Goal: Transaction & Acquisition: Purchase product/service

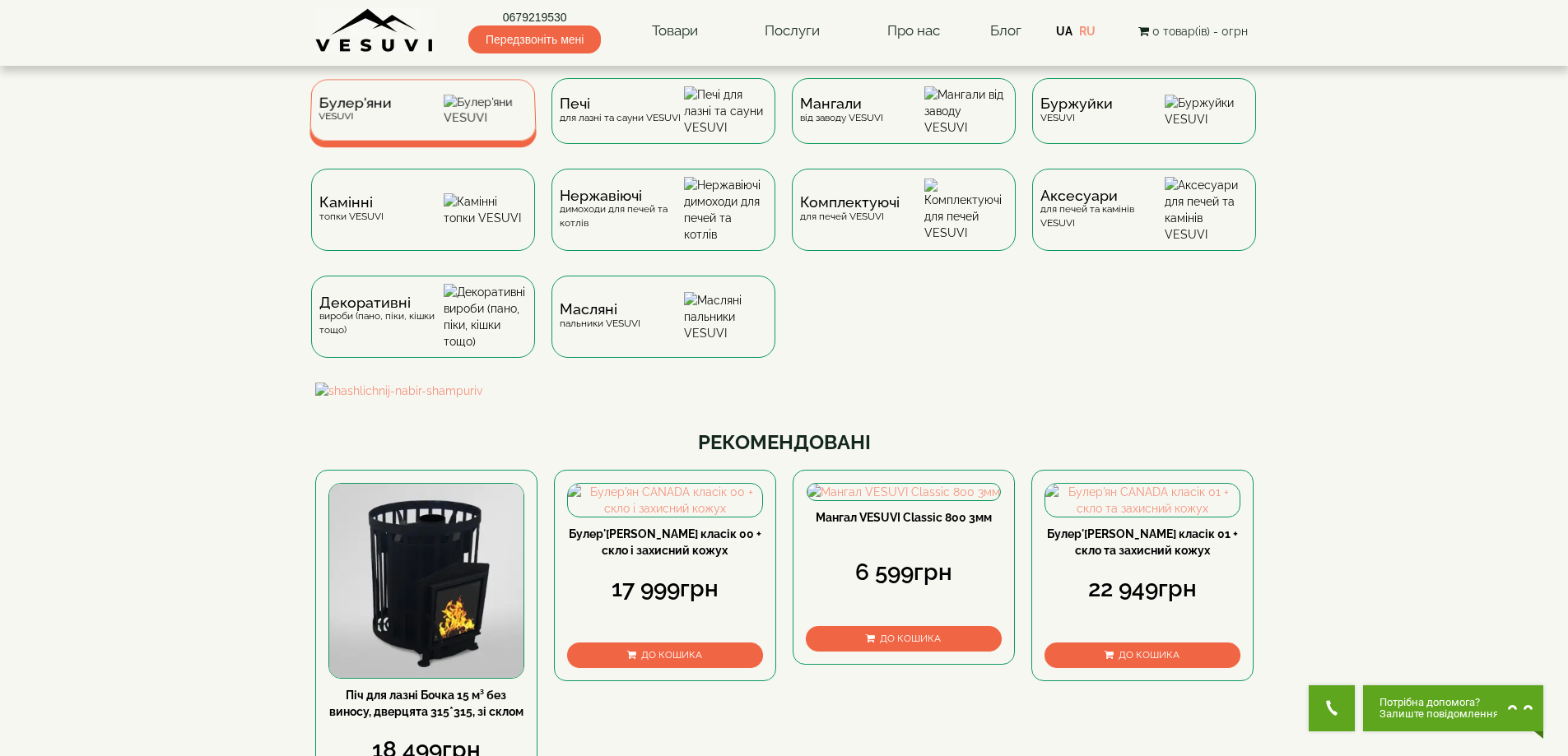
click at [463, 117] on img at bounding box center [485, 110] width 84 height 31
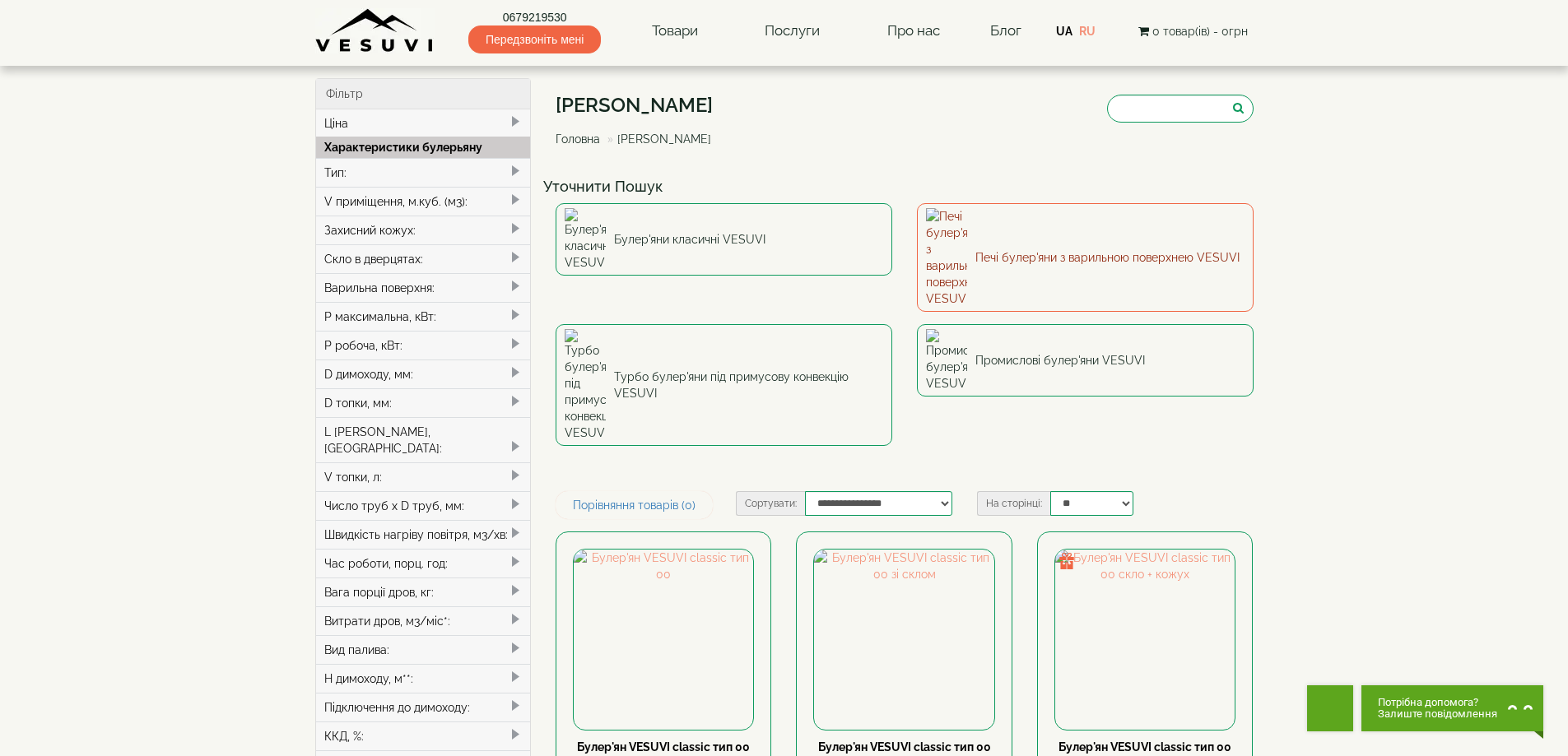
click at [1054, 227] on link "Печі булер'яни з варильною поверхнею VESUVI" at bounding box center [1085, 257] width 337 height 108
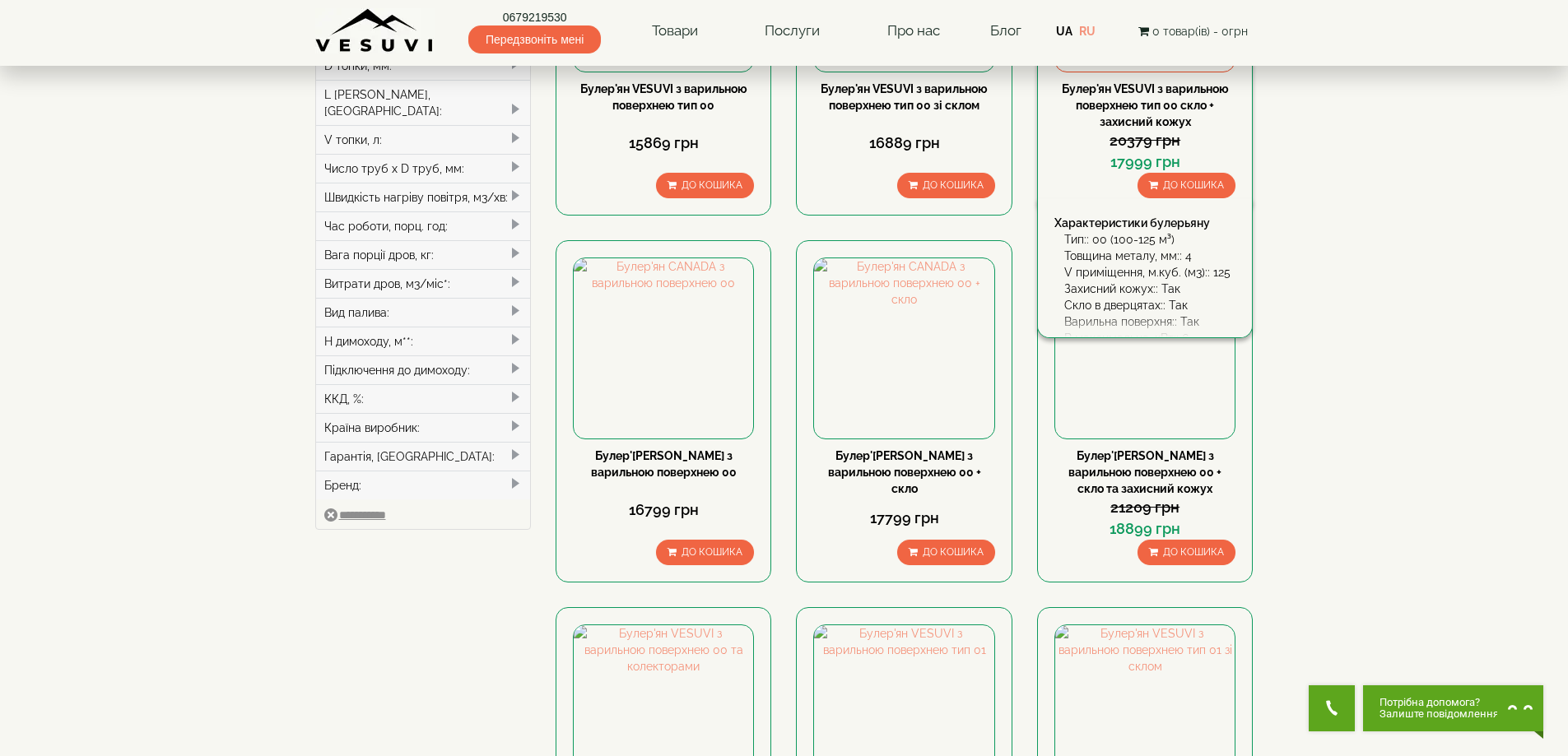
scroll to position [247, 0]
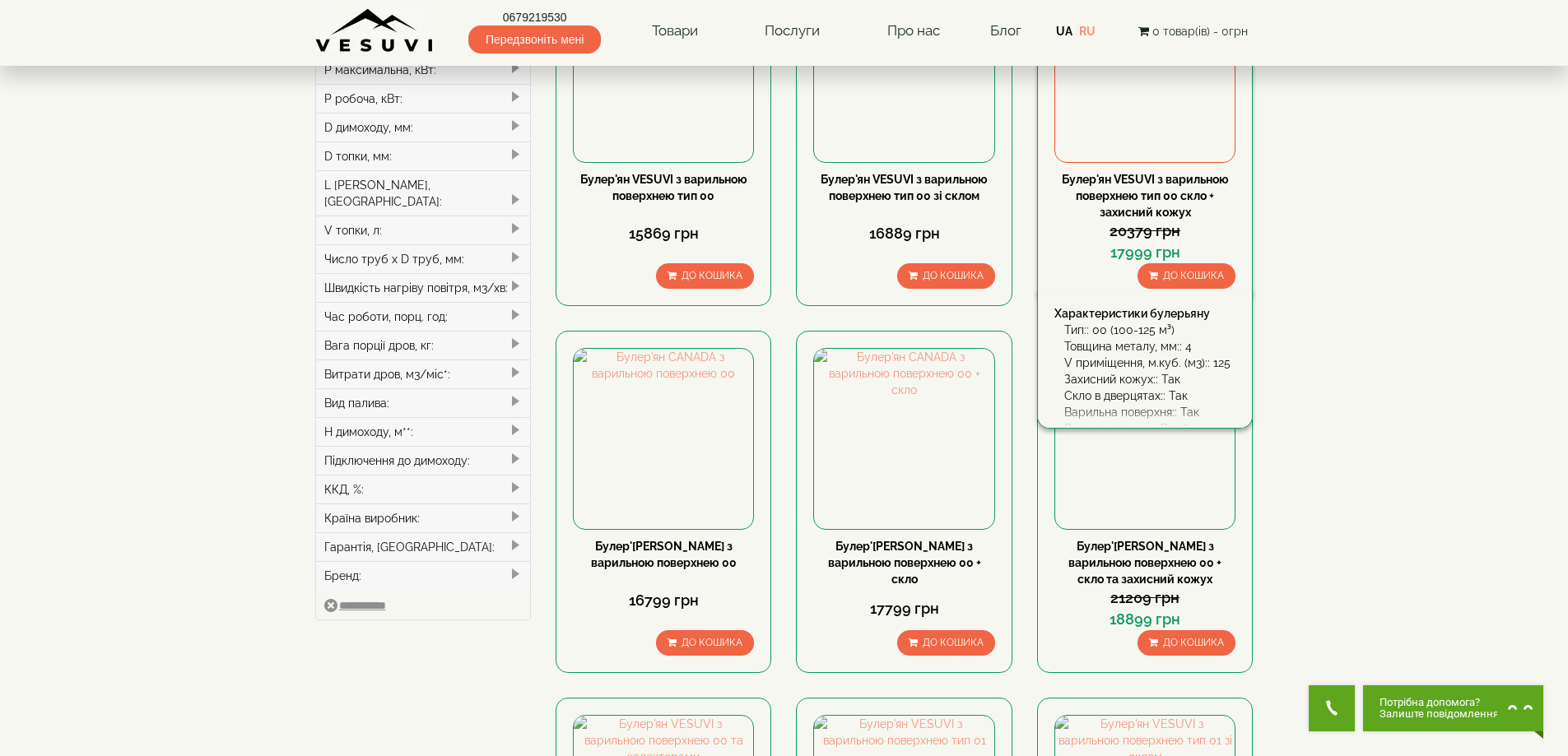
click at [1151, 135] on img at bounding box center [1145, 72] width 179 height 179
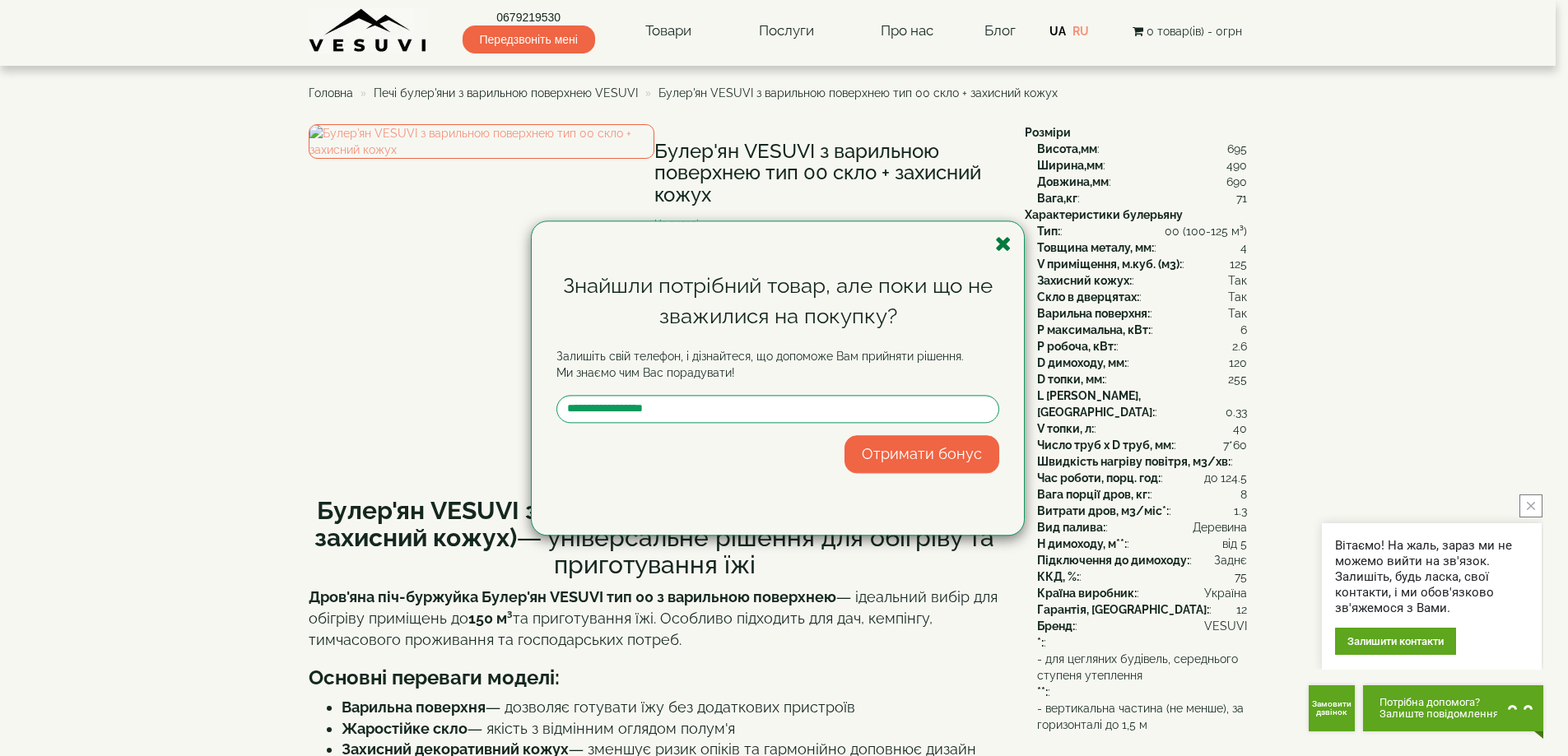
click at [1003, 236] on icon "button" at bounding box center [1002, 244] width 16 height 20
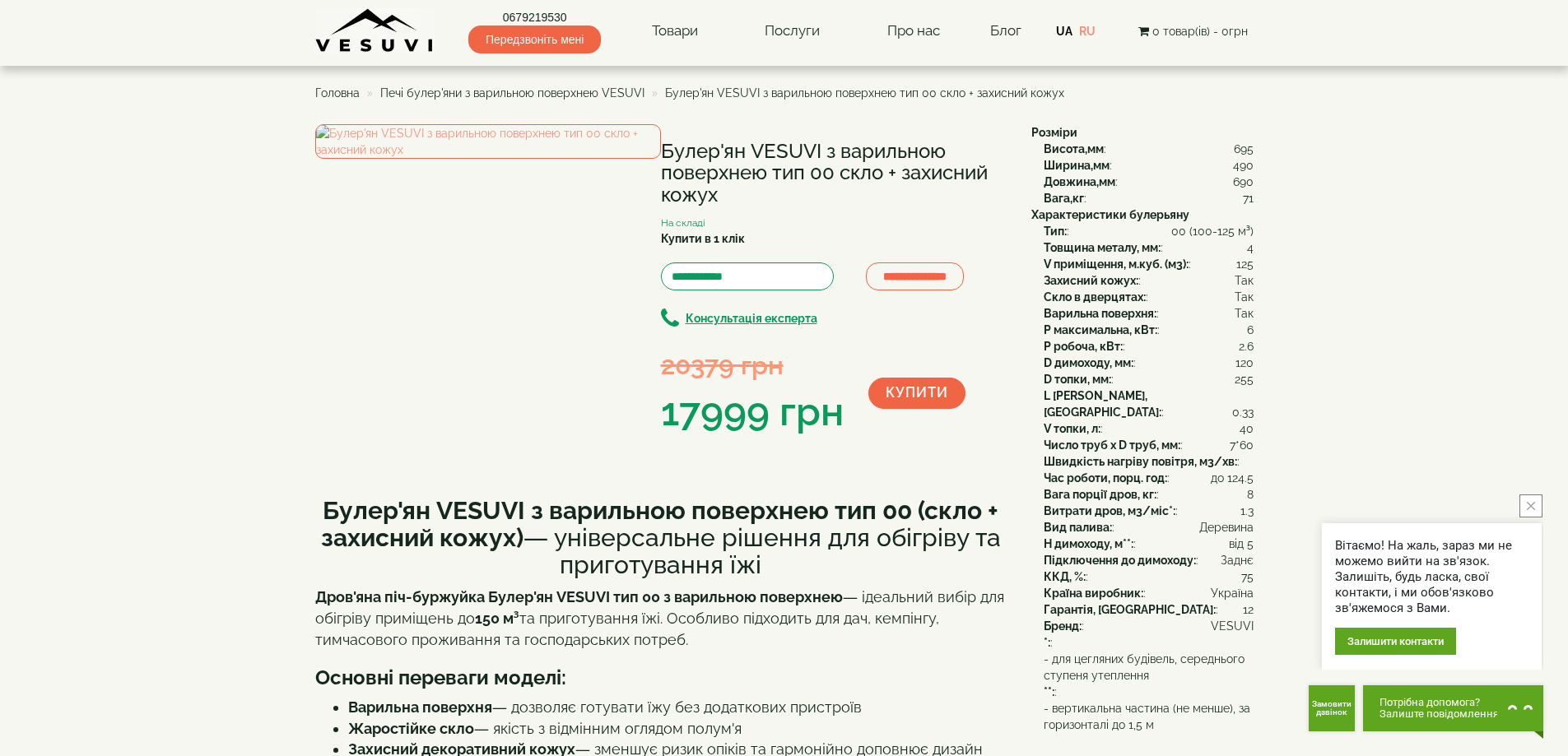
click at [411, 91] on span "Печі булер'яни з варильною поверхнею VESUVI" at bounding box center [512, 93] width 264 height 14
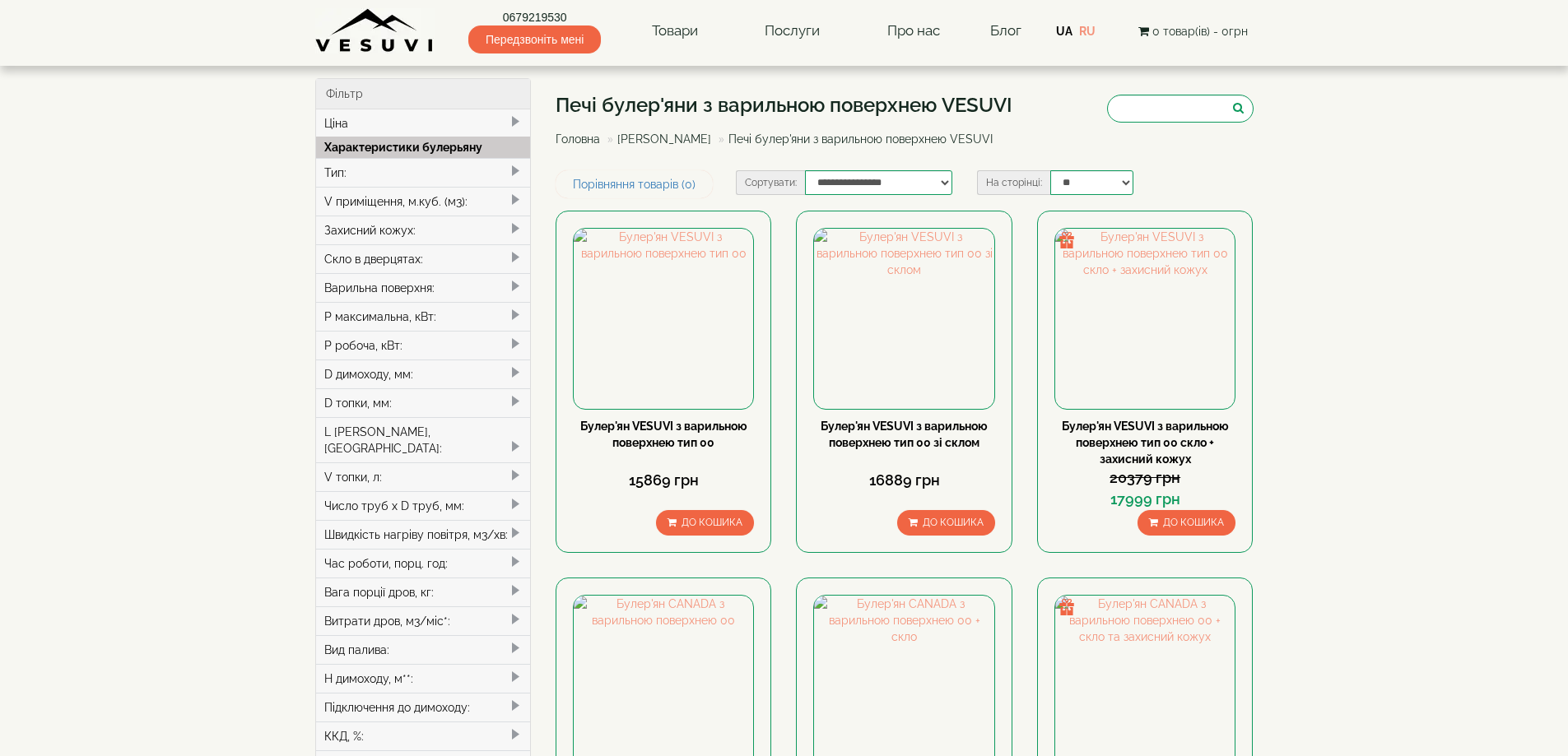
click at [345, 30] on img at bounding box center [374, 30] width 119 height 45
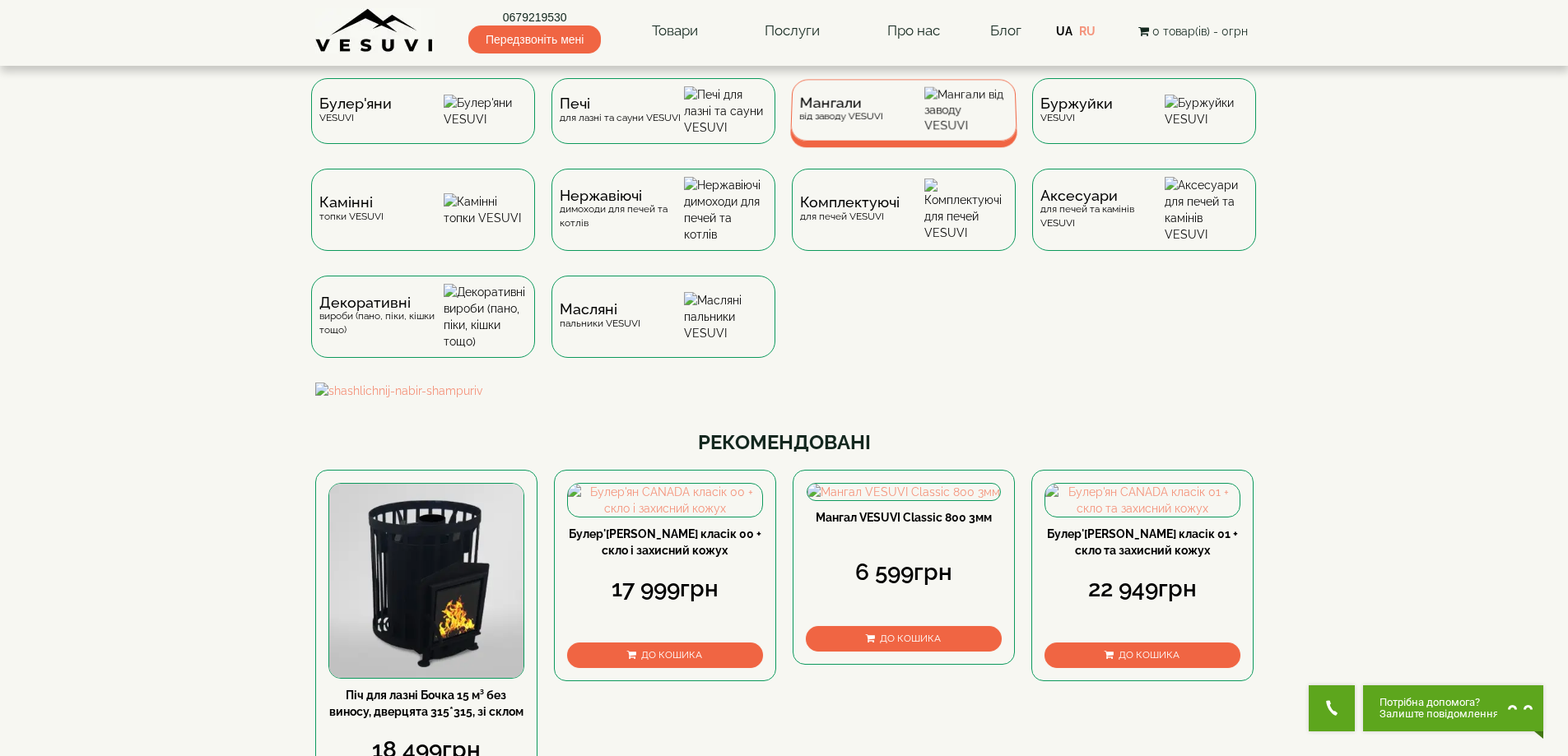
click at [862, 109] on span "Мангали" at bounding box center [841, 103] width 84 height 13
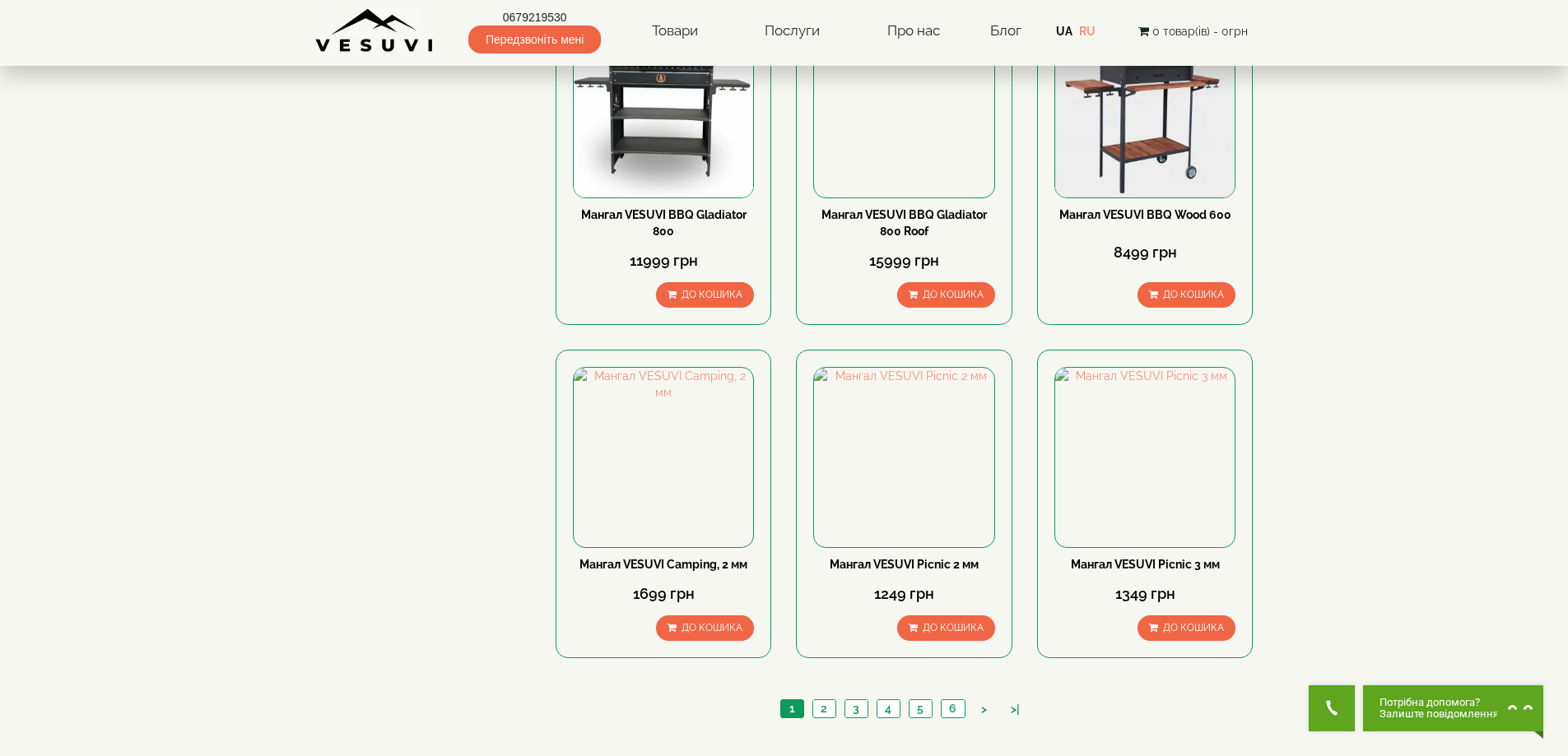
scroll to position [2058, 0]
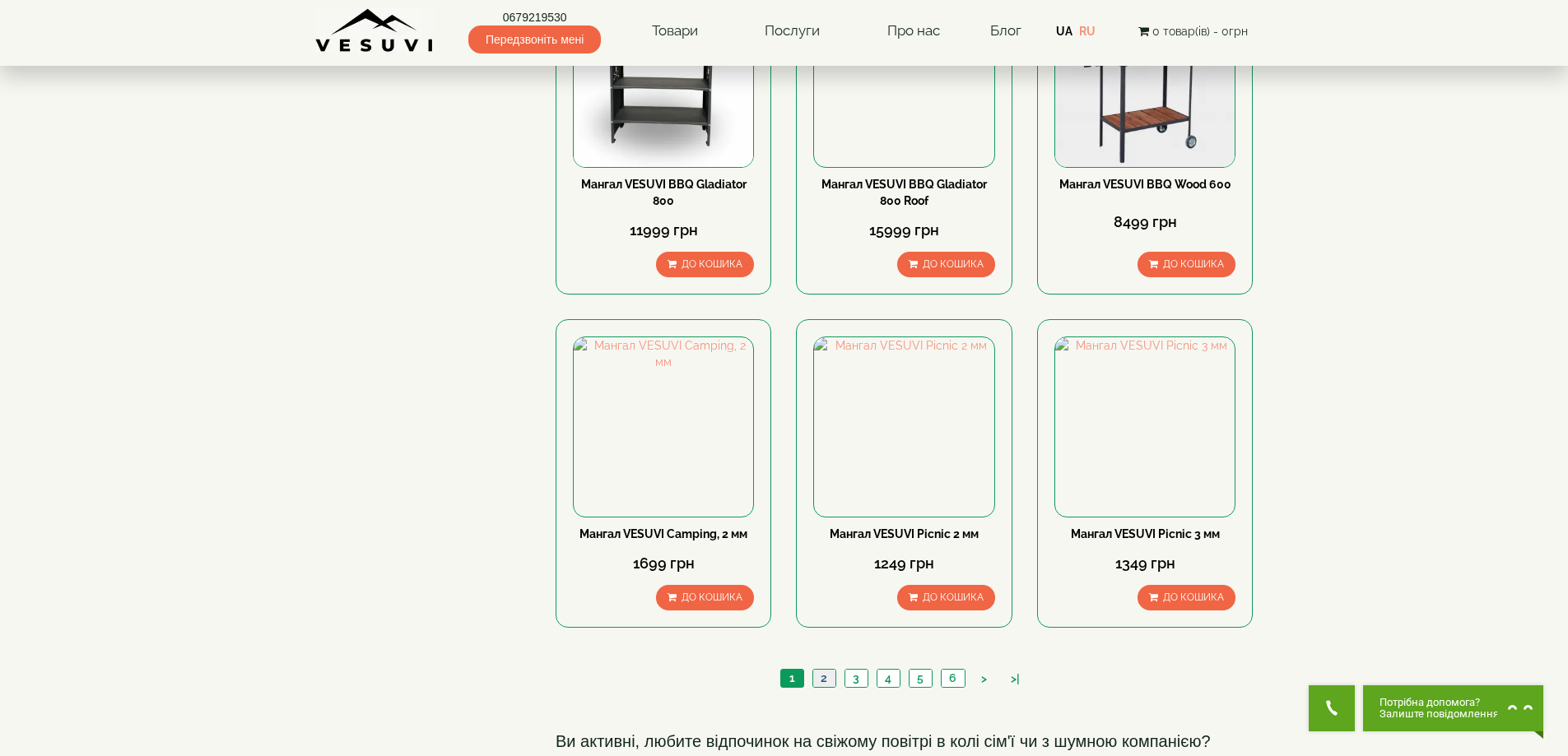
click at [824, 670] on link "2" at bounding box center [824, 678] width 23 height 17
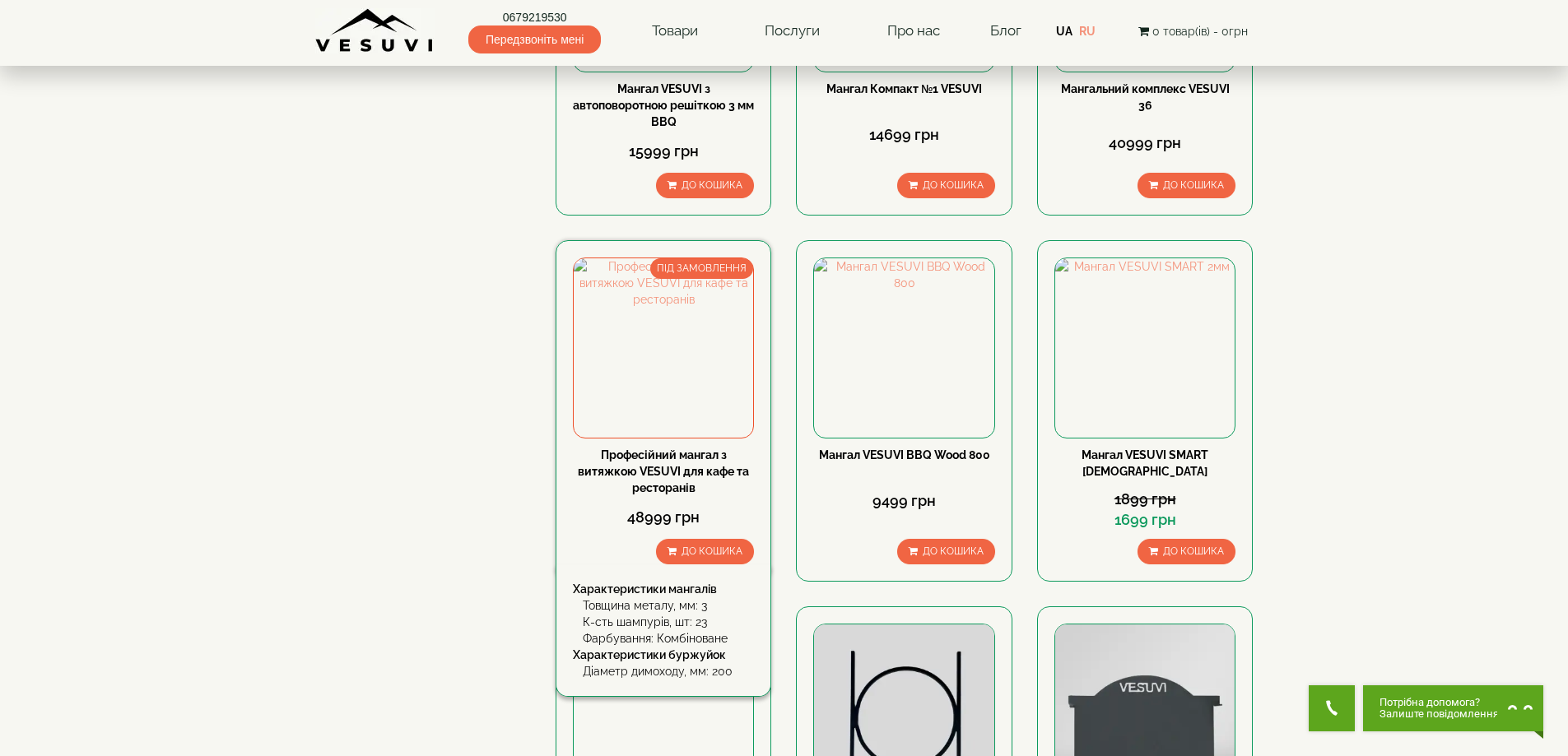
scroll to position [905, 0]
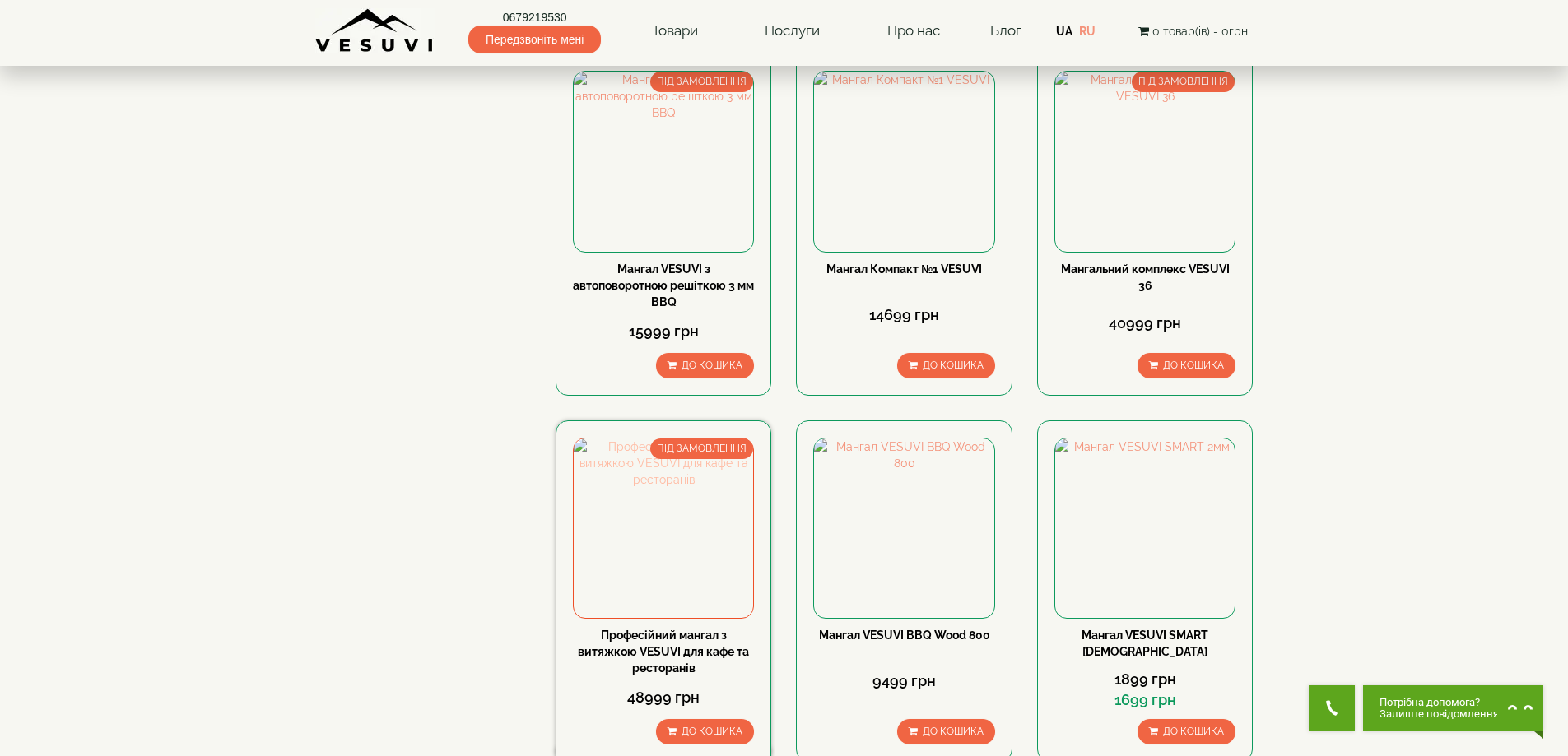
click at [697, 439] on img at bounding box center [664, 528] width 179 height 179
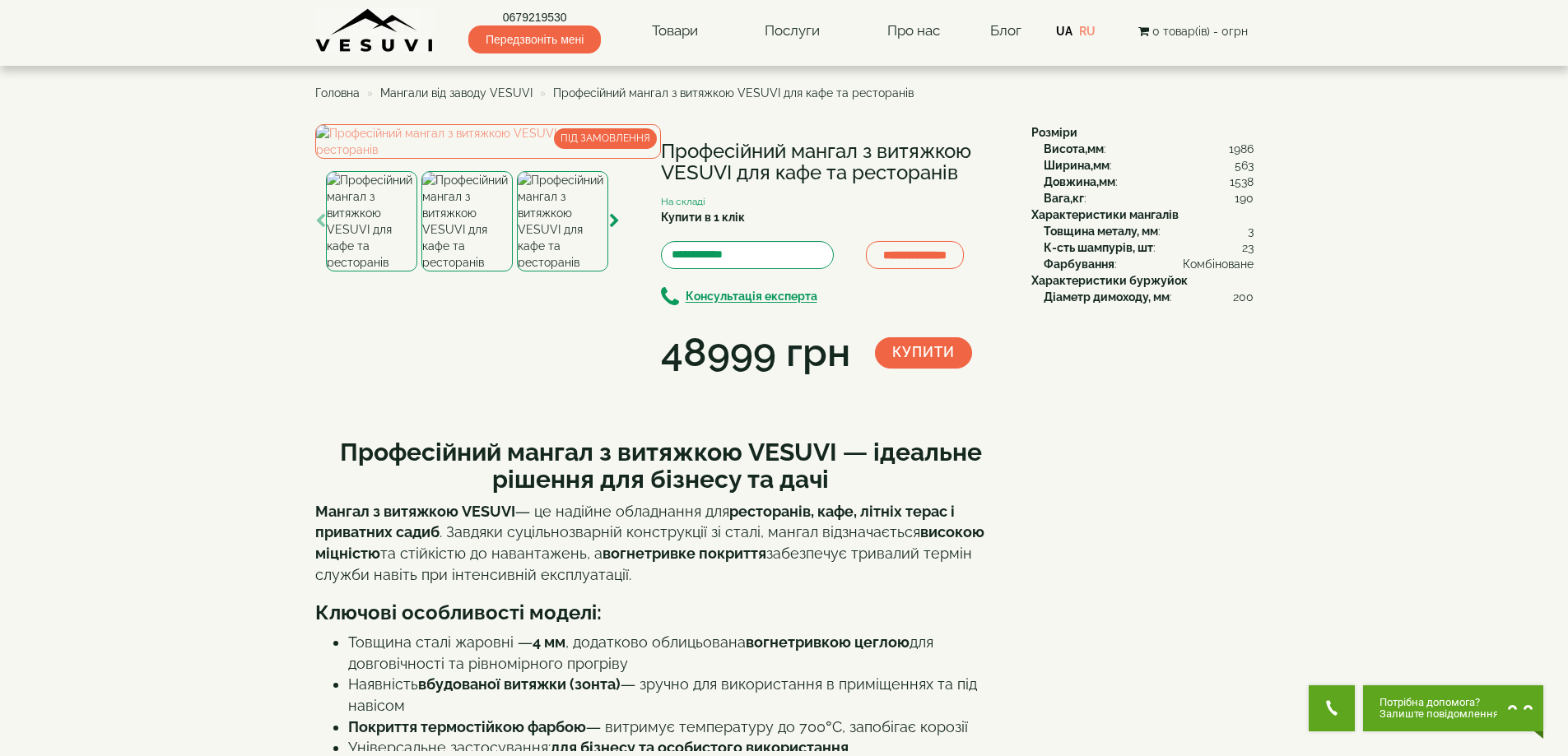
click at [546, 272] on img at bounding box center [563, 221] width 91 height 101
click at [616, 229] on icon "button" at bounding box center [614, 222] width 11 height 15
click at [544, 272] on img at bounding box center [563, 221] width 91 height 101
click at [472, 159] on img at bounding box center [488, 141] width 345 height 35
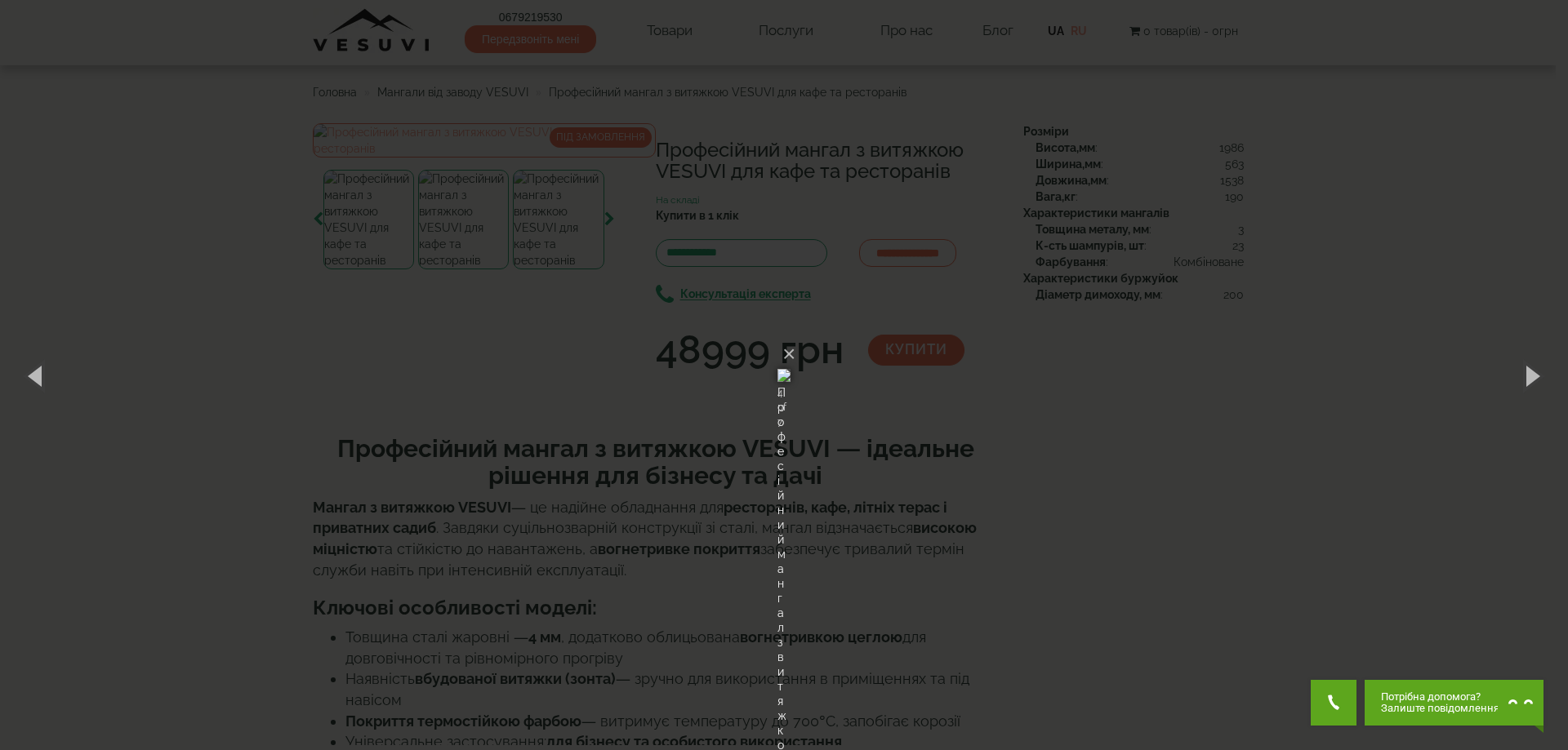
click at [1045, 515] on div "× Професійний мангал з витяжкою VESUVI для кафе та ресторанів 4 of 7 Loading..." at bounding box center [784, 375] width 1568 height 750
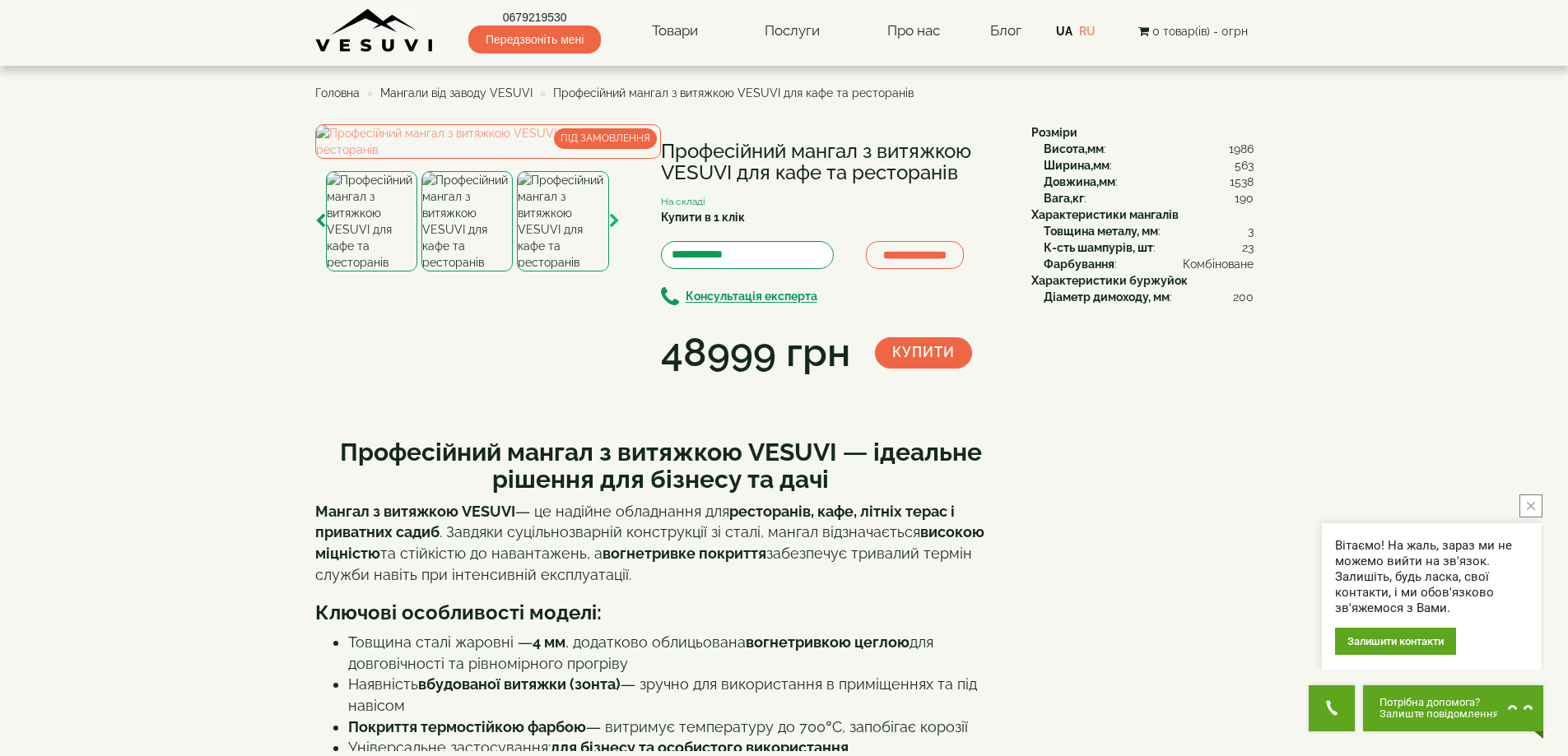
click at [617, 229] on icon "button" at bounding box center [614, 222] width 11 height 15
click at [581, 272] on img at bounding box center [564, 221] width 91 height 101
click at [489, 159] on img at bounding box center [488, 141] width 345 height 35
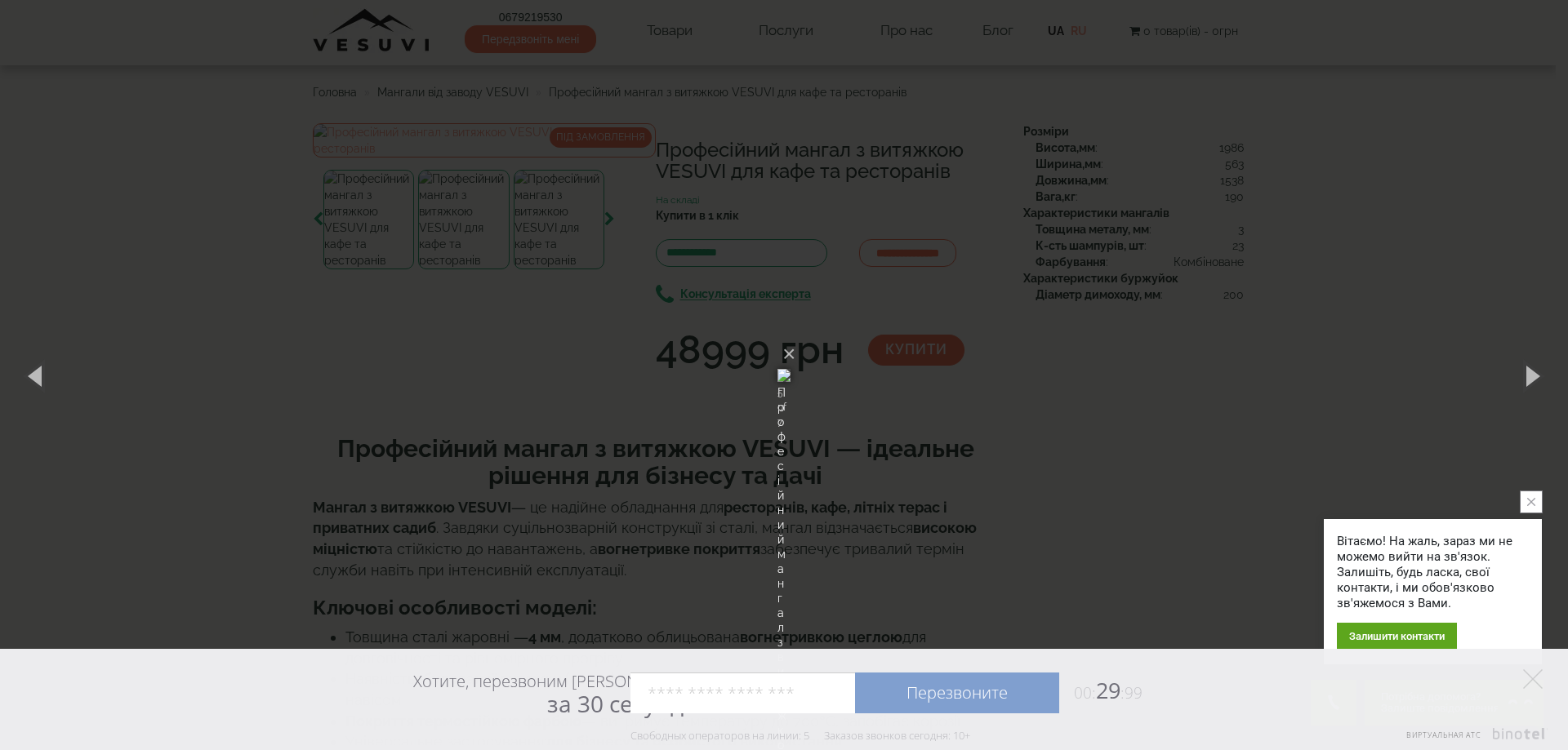
click at [1118, 159] on div "× Професійний мангал з витяжкою VESUVI для кафе та ресторанів 5 of 7 Loading..." at bounding box center [784, 375] width 1568 height 750
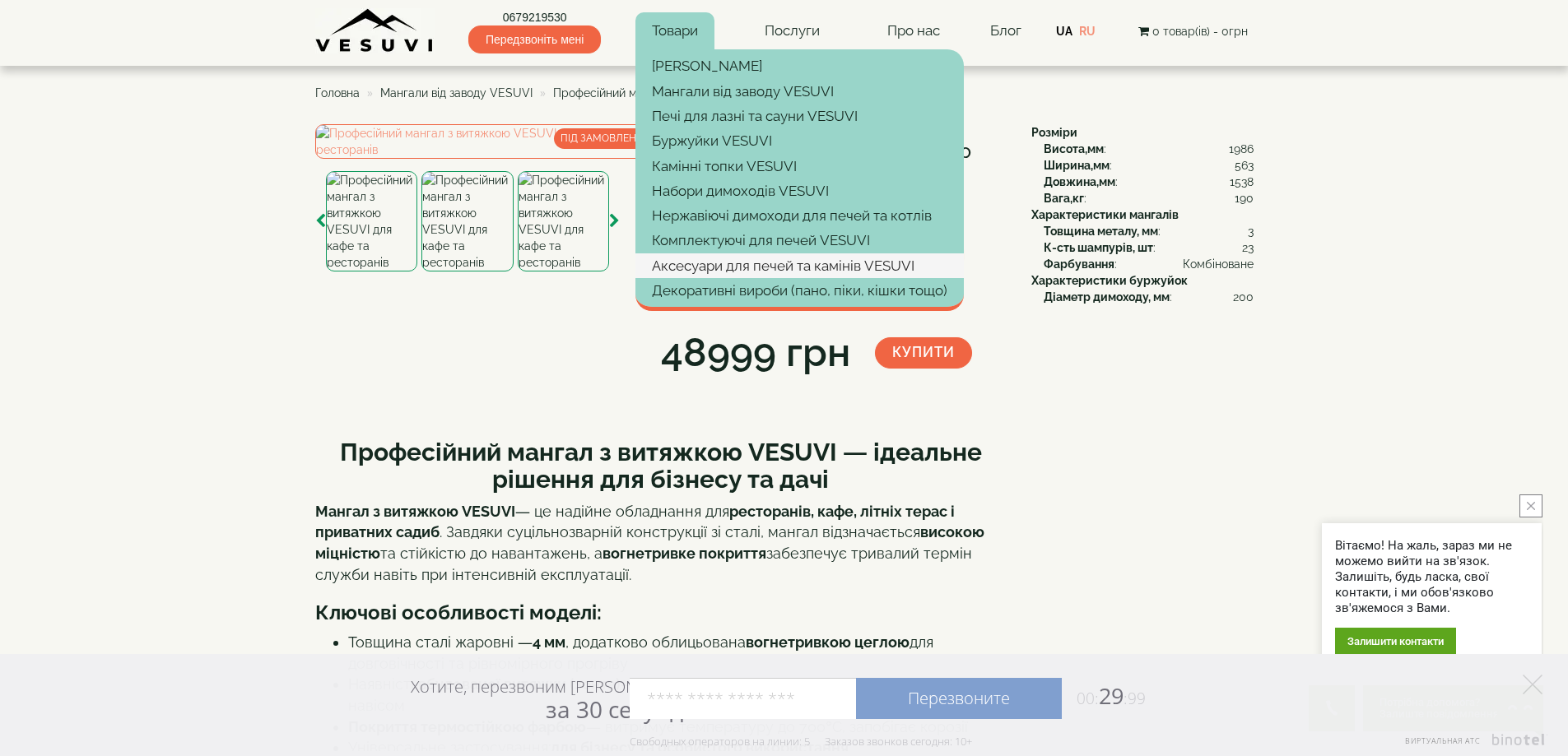
click at [701, 270] on link "Аксесуари для печей та камінів VESUVI" at bounding box center [800, 265] width 329 height 25
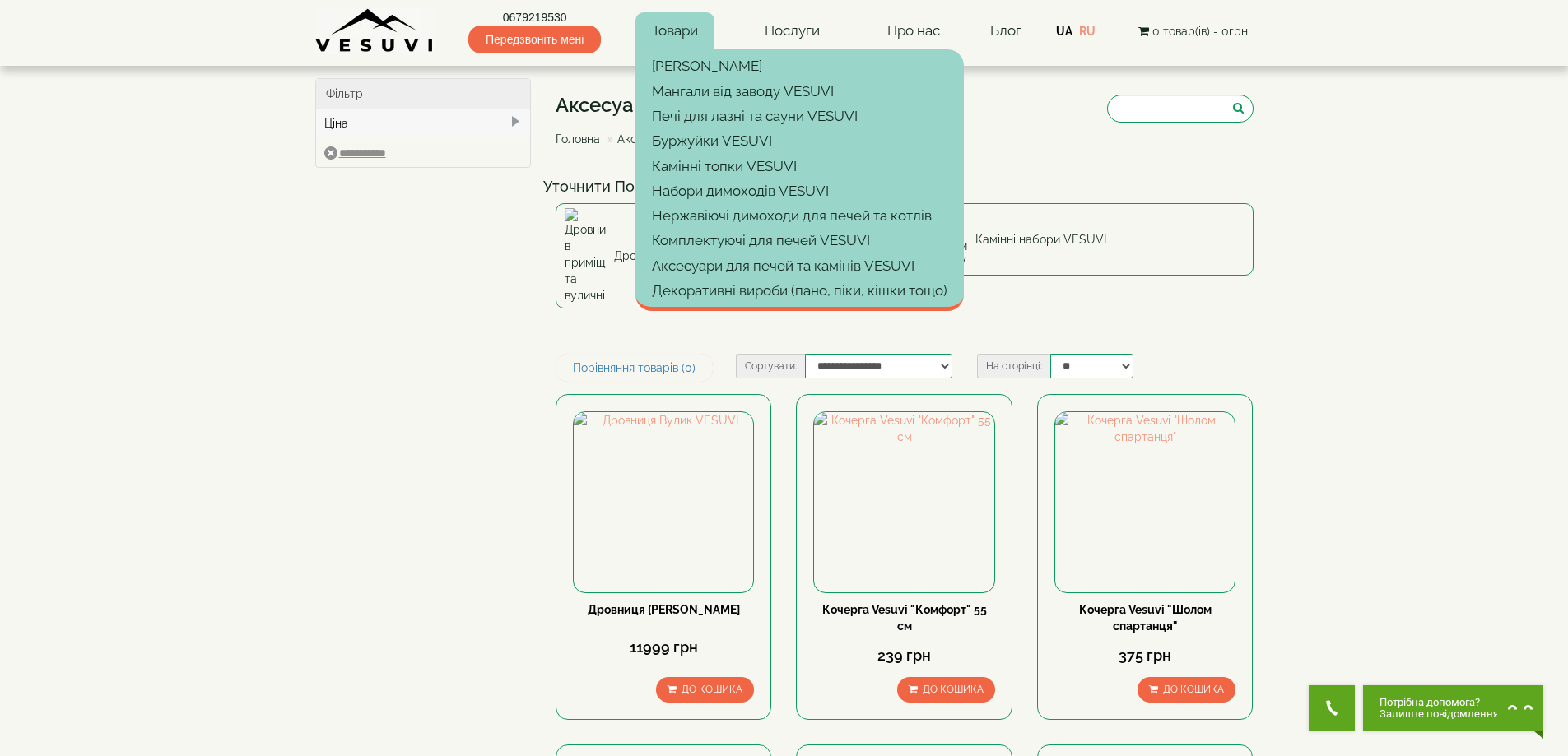
click at [678, 30] on link "Товари" at bounding box center [675, 31] width 79 height 38
click at [678, 97] on link "Мангали від заводу VESUVI" at bounding box center [800, 91] width 329 height 25
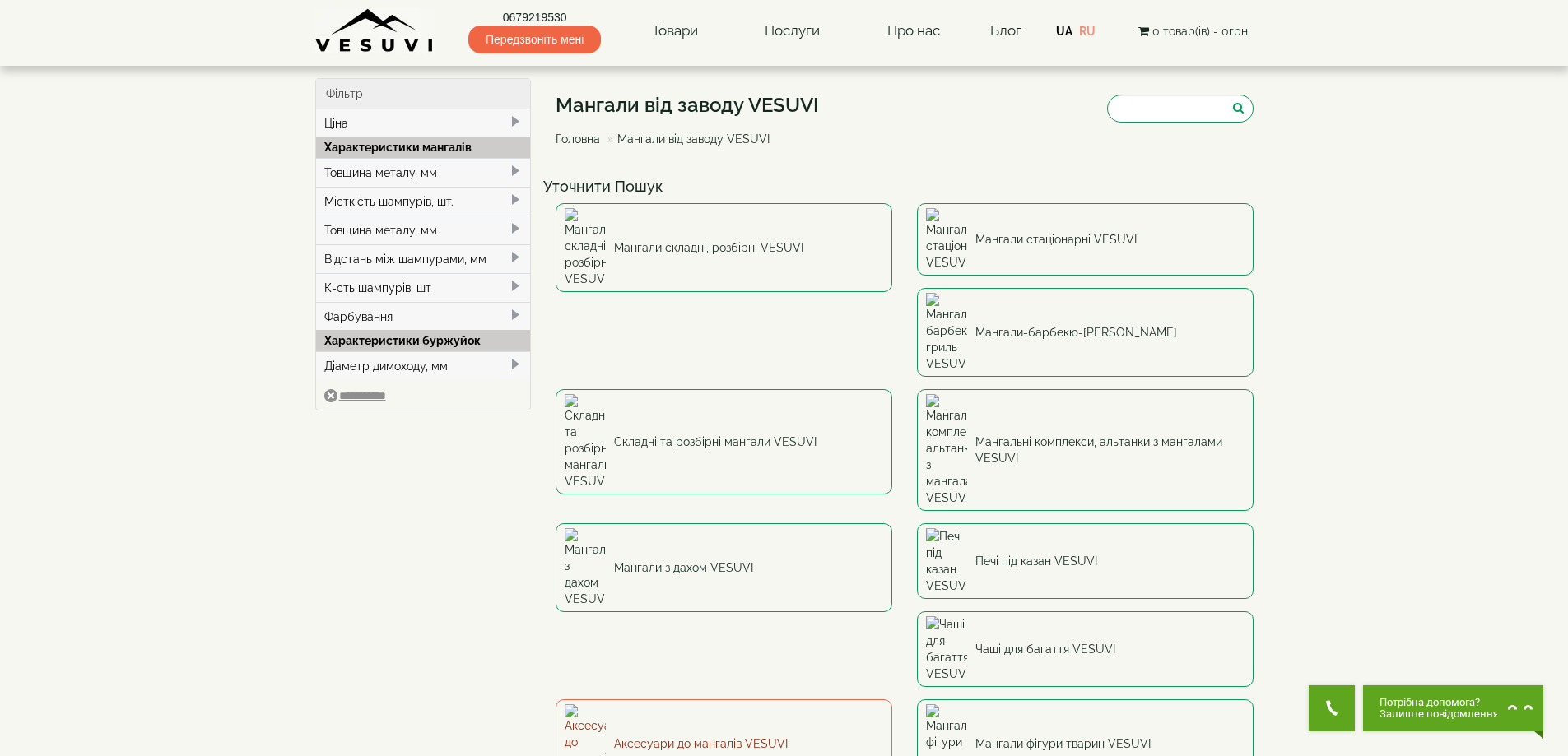
click at [759, 699] on link "Аксесуари до мангалів VESUVI" at bounding box center [724, 743] width 337 height 89
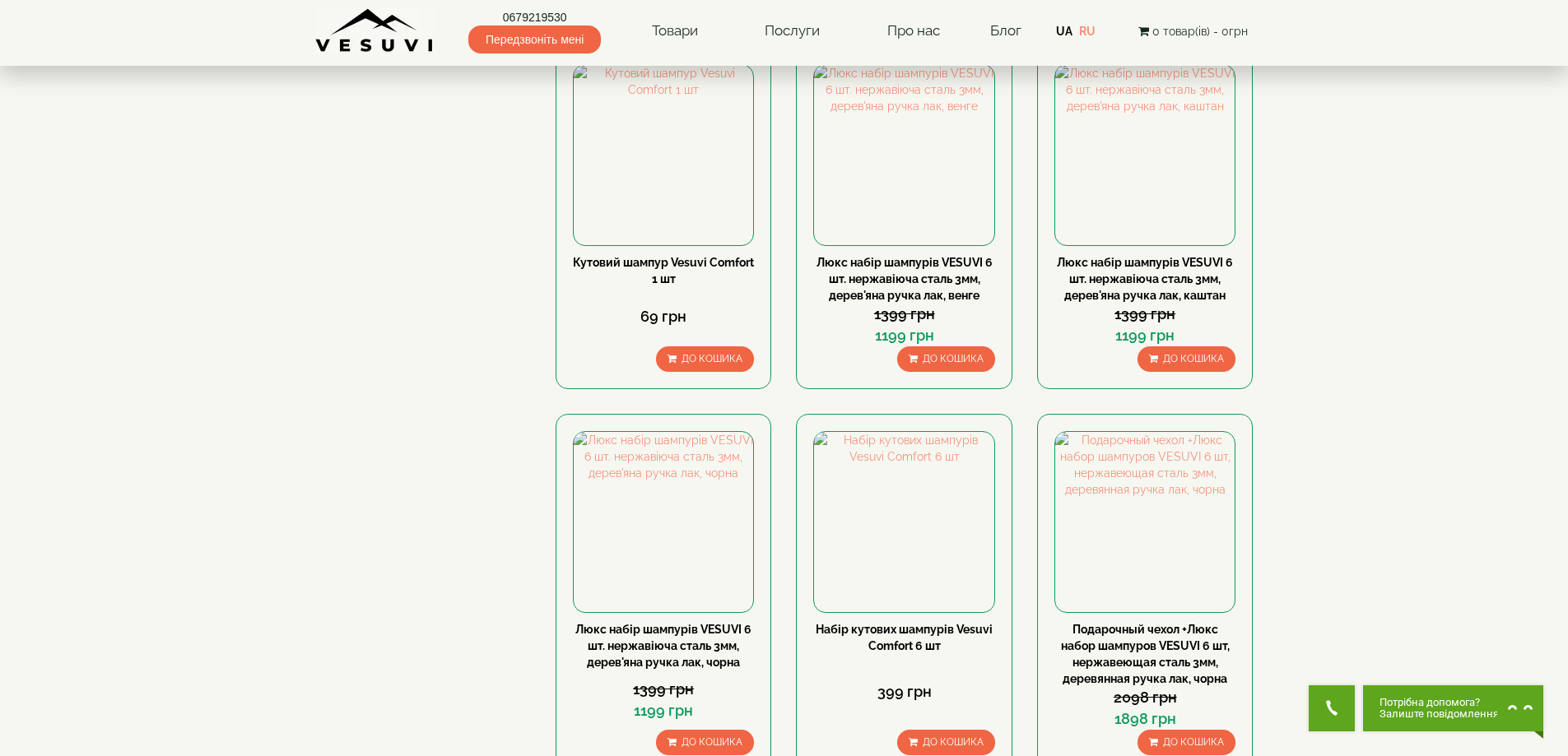
scroll to position [164, 0]
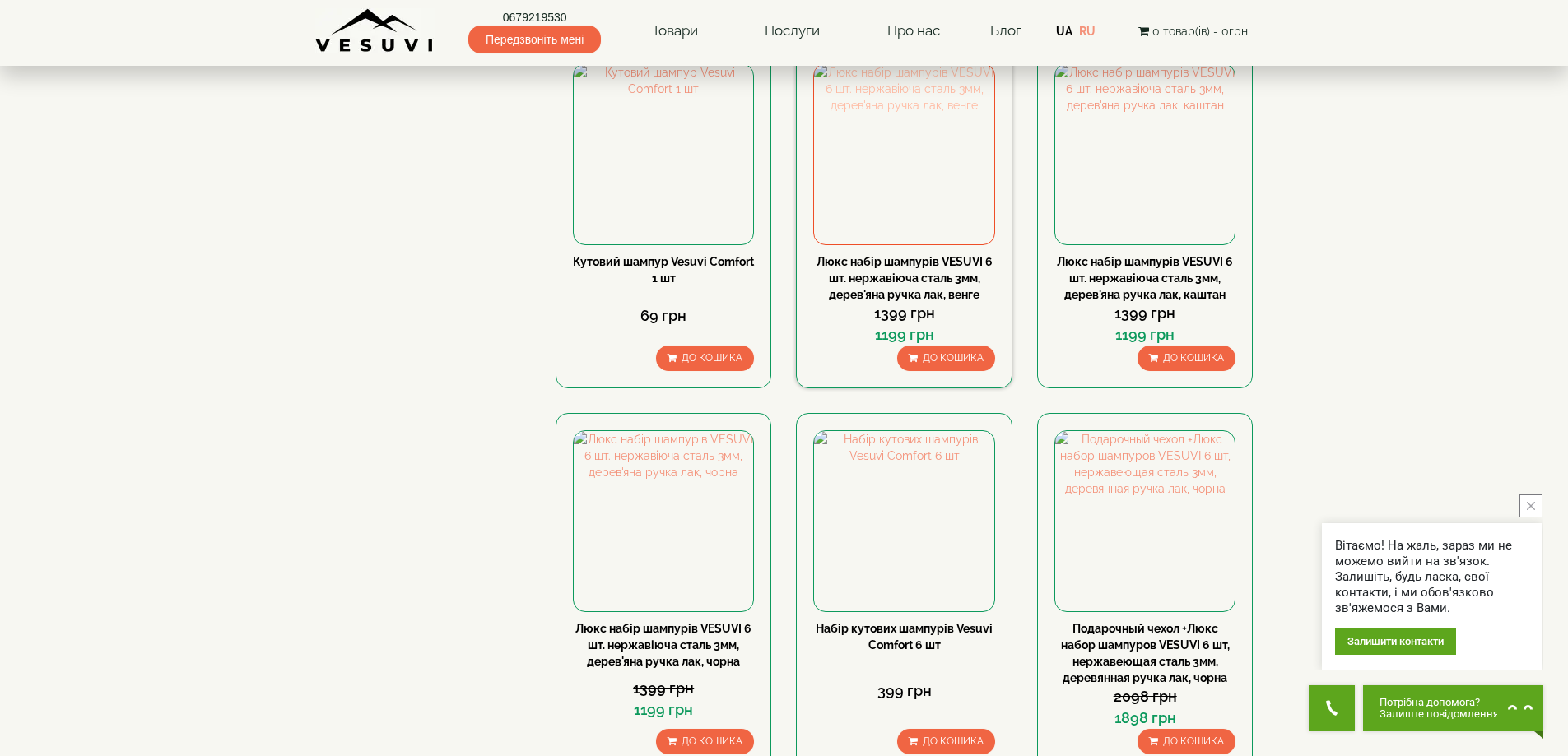
click at [921, 171] on img at bounding box center [904, 154] width 179 height 179
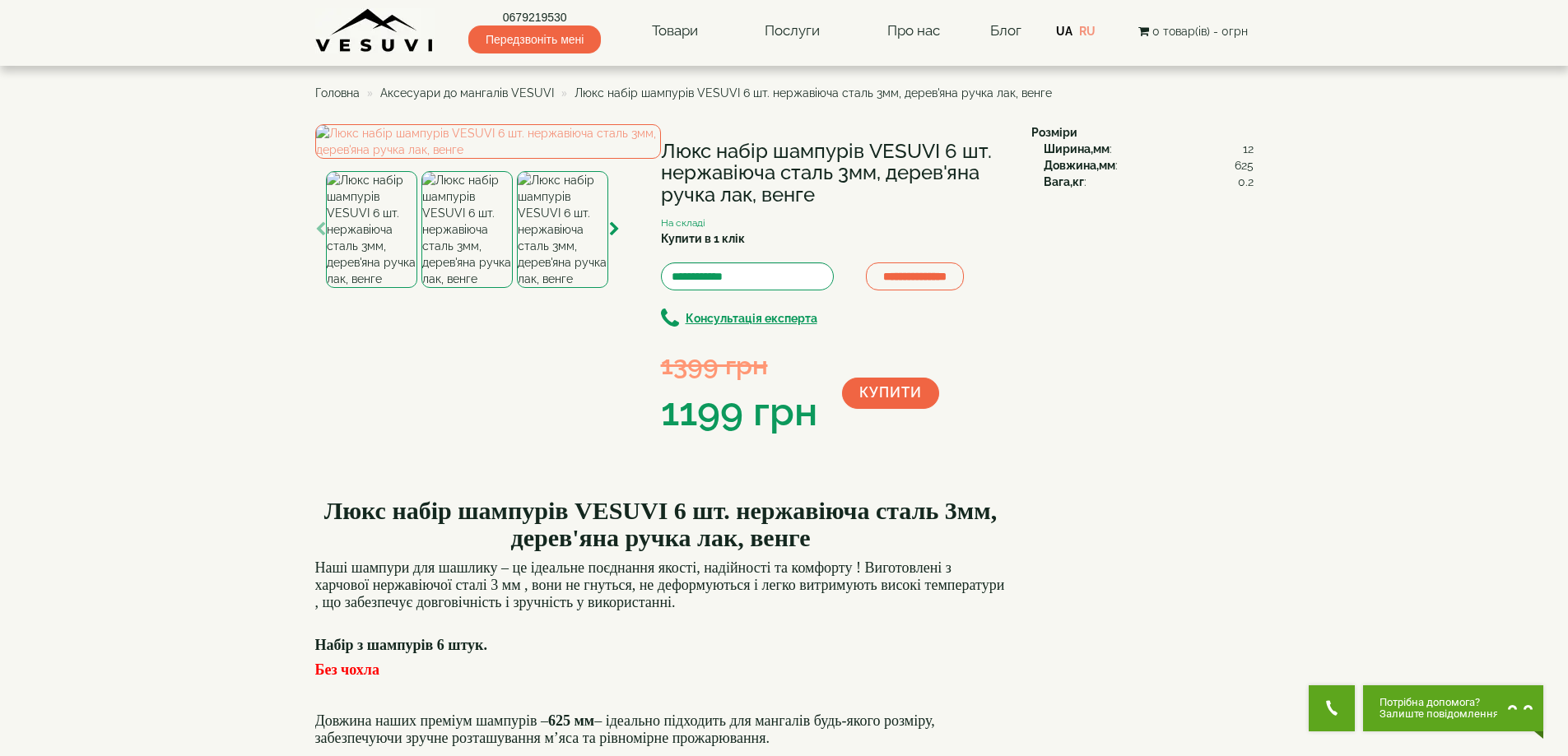
click at [569, 288] on img at bounding box center [563, 229] width 91 height 117
